Goal: Communication & Community: Answer question/provide support

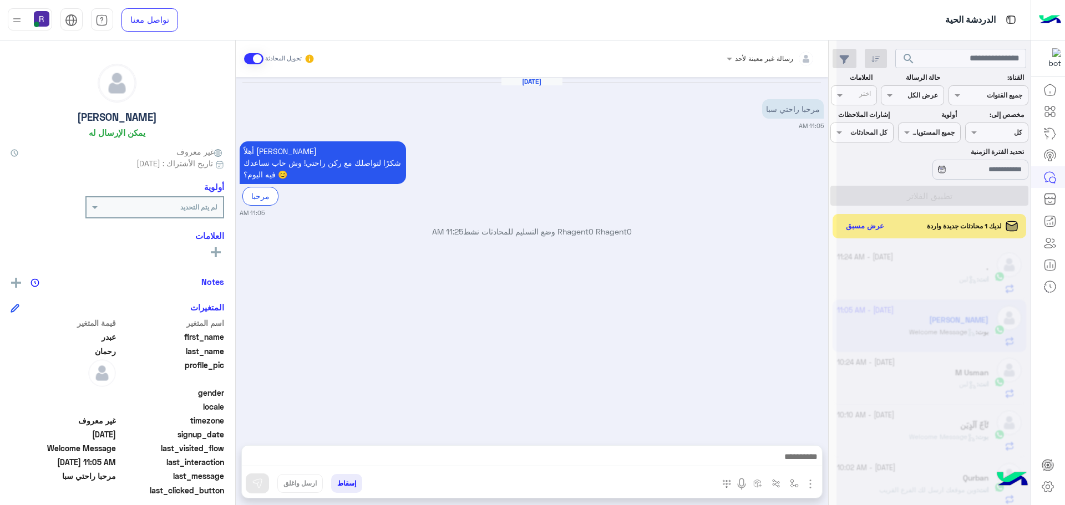
click at [875, 227] on div at bounding box center [934, 256] width 194 height 505
click at [875, 222] on div at bounding box center [934, 256] width 194 height 505
click at [864, 224] on div at bounding box center [934, 256] width 194 height 505
click at [866, 225] on div at bounding box center [934, 256] width 194 height 505
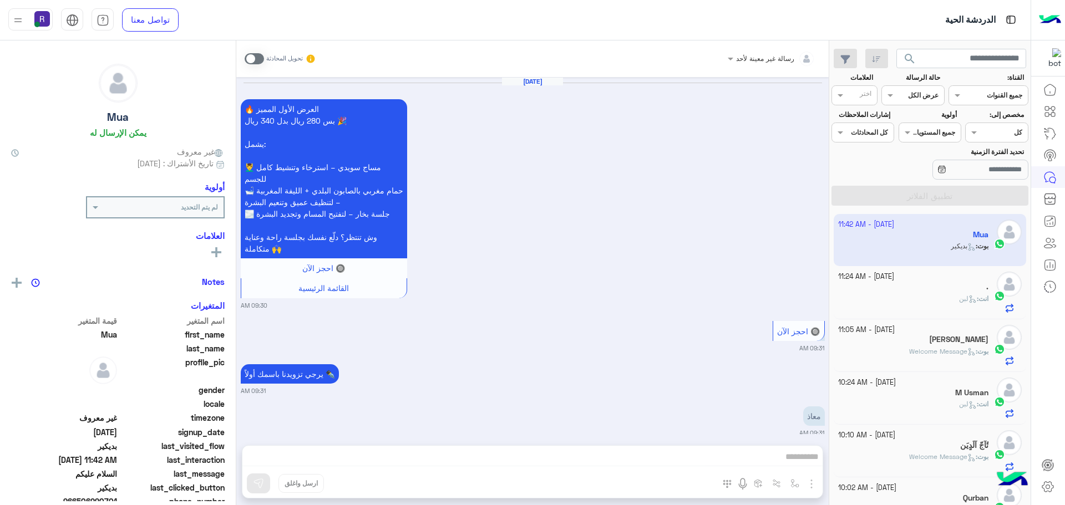
scroll to position [1124, 0]
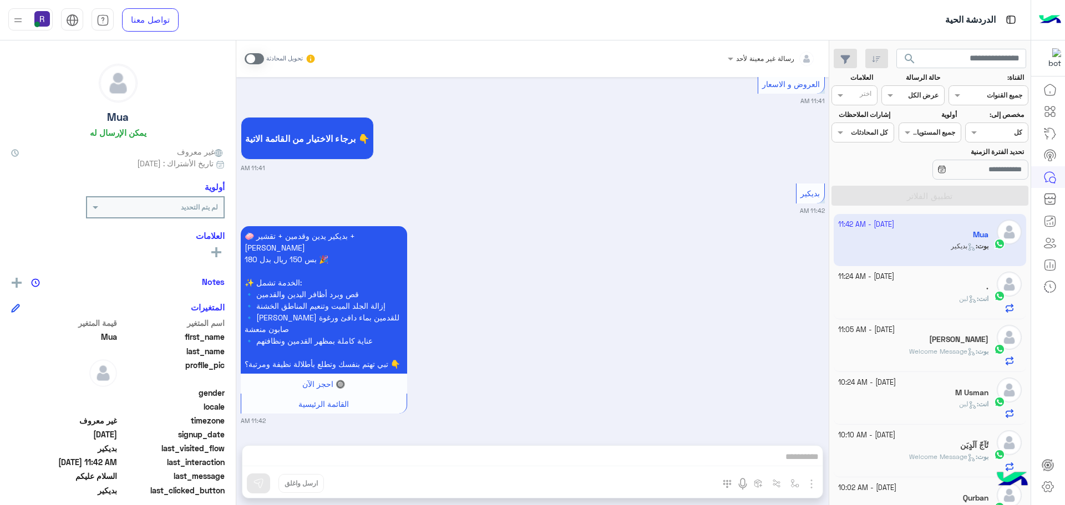
click at [259, 55] on span at bounding box center [254, 58] width 19 height 11
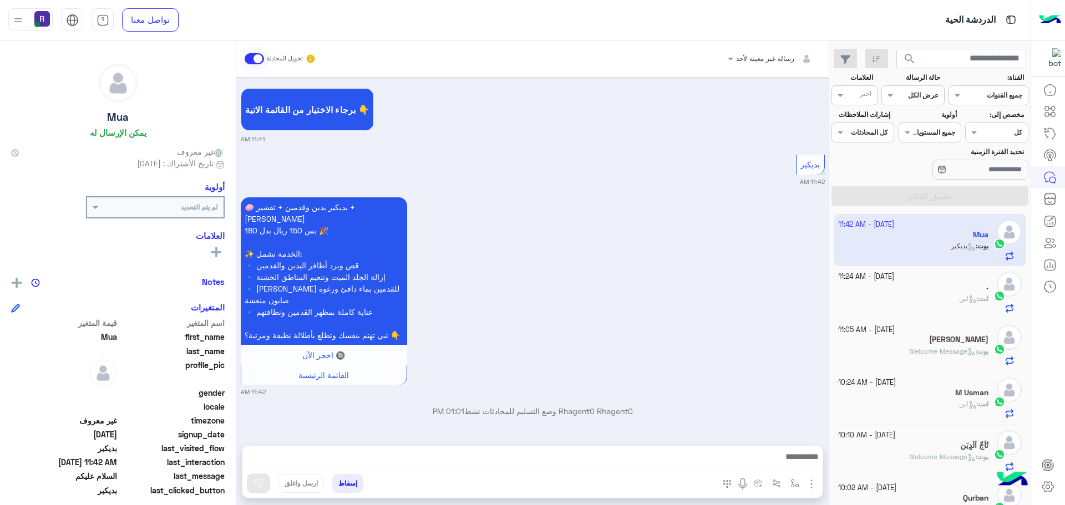
click at [809, 487] on img "button" at bounding box center [811, 484] width 13 height 13
click at [802, 465] on button "الصور" at bounding box center [794, 460] width 47 height 22
click at [265, 485] on button at bounding box center [258, 484] width 23 height 20
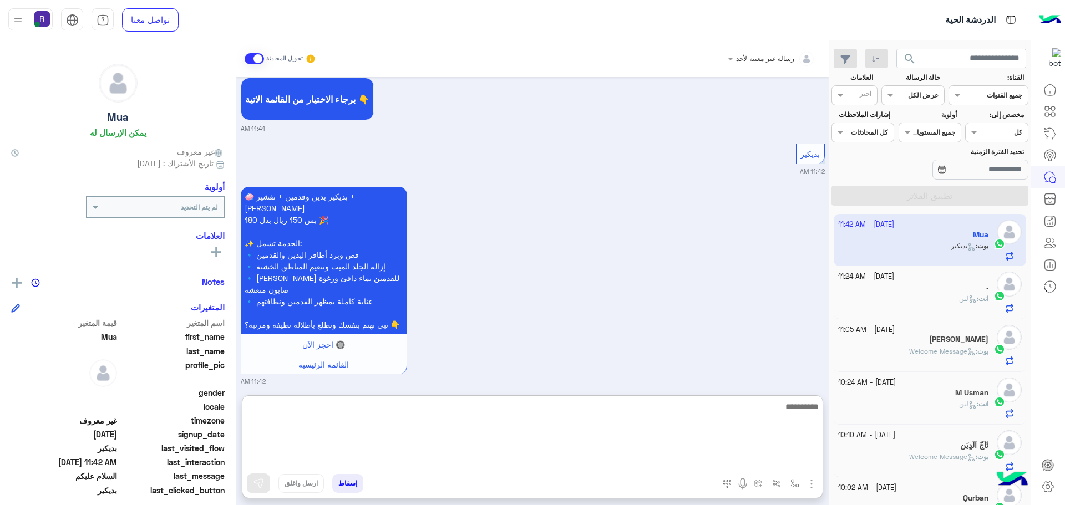
paste textarea "**********"
type textarea "**********"
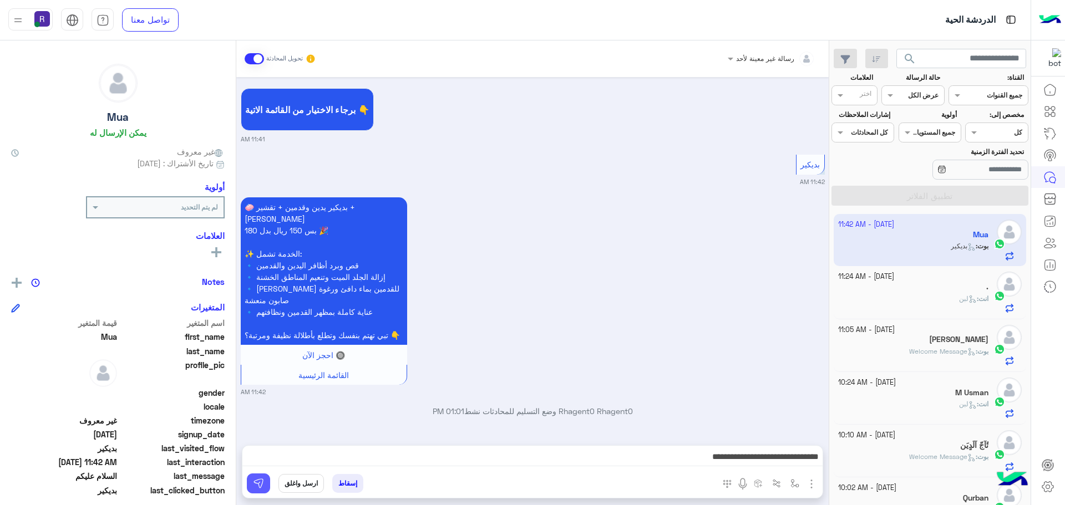
click at [262, 483] on img at bounding box center [258, 483] width 11 height 11
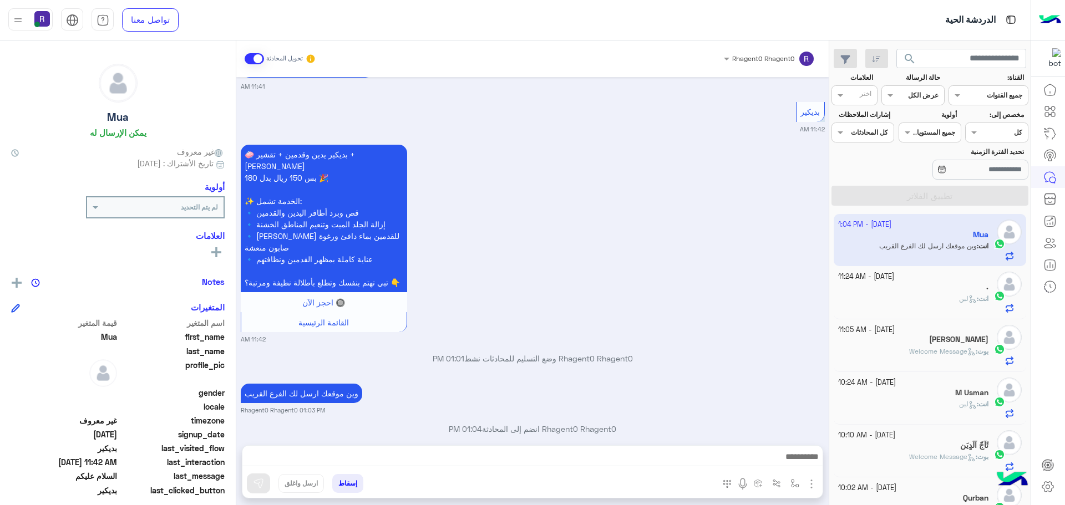
scroll to position [1223, 0]
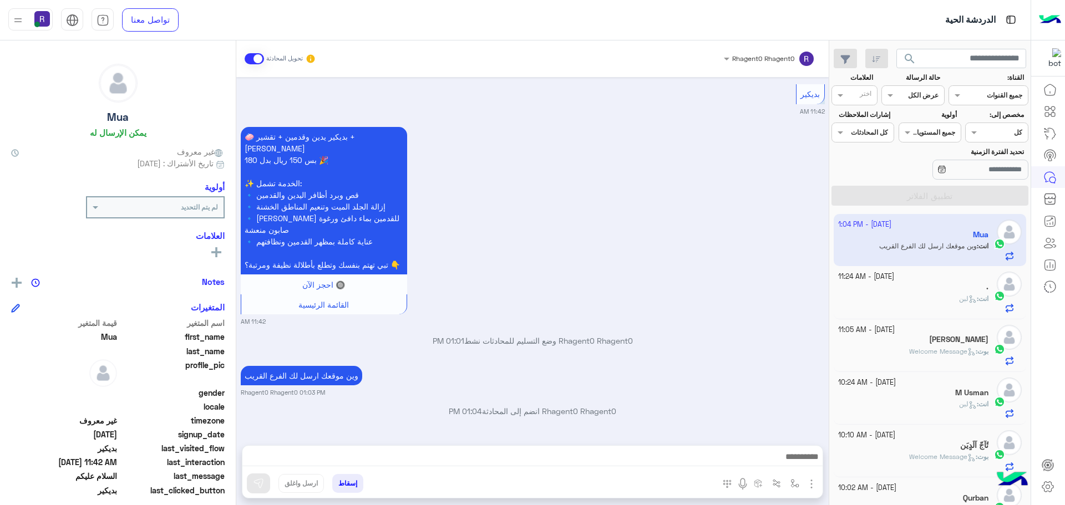
click at [907, 296] on div "انت : لبن" at bounding box center [913, 303] width 151 height 19
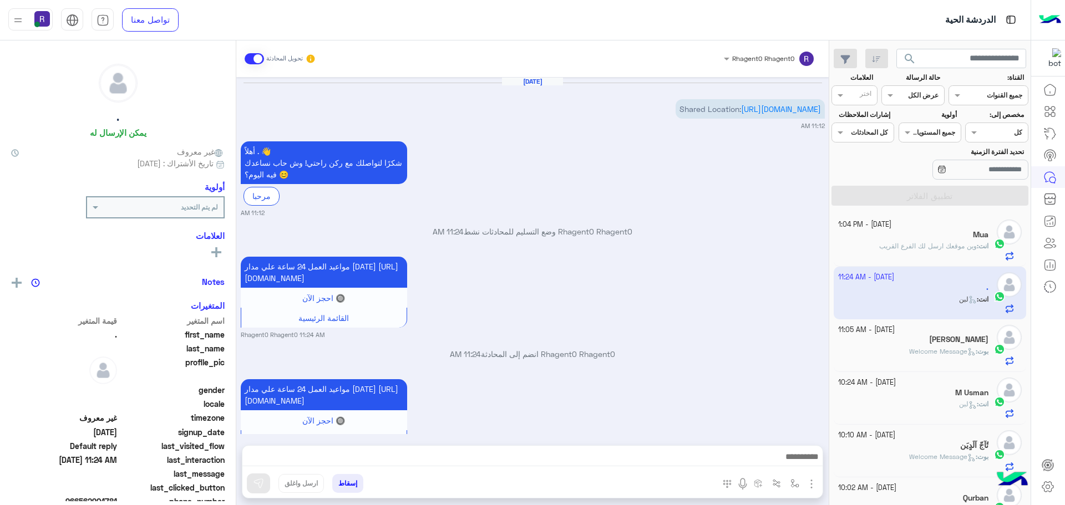
scroll to position [83, 0]
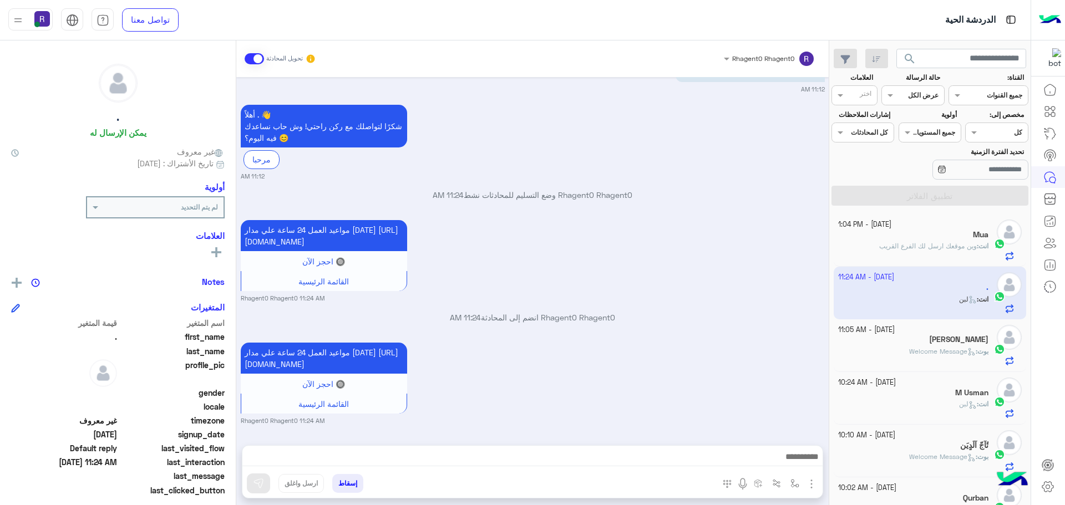
click at [934, 347] on span "Welcome Message" at bounding box center [942, 351] width 67 height 8
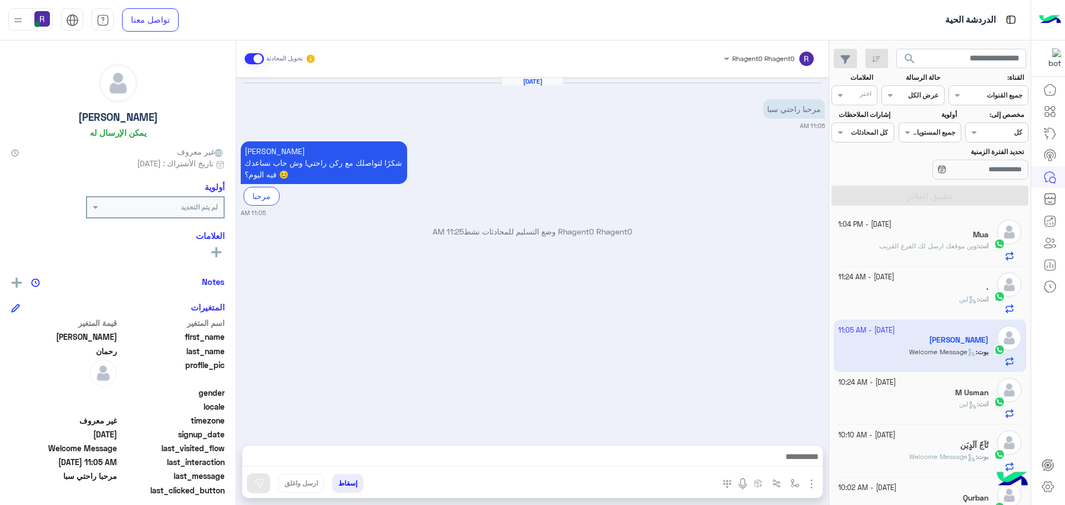
click at [949, 253] on div "انت : وين موقعك ارسل لك الفرع القريب" at bounding box center [913, 250] width 151 height 19
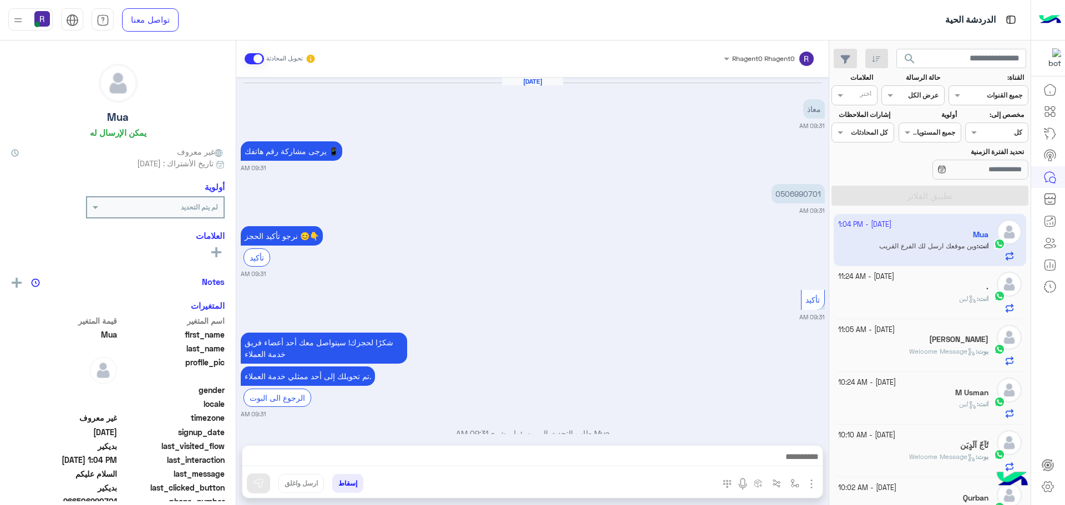
scroll to position [916, 0]
